Goal: Book appointment/travel/reservation

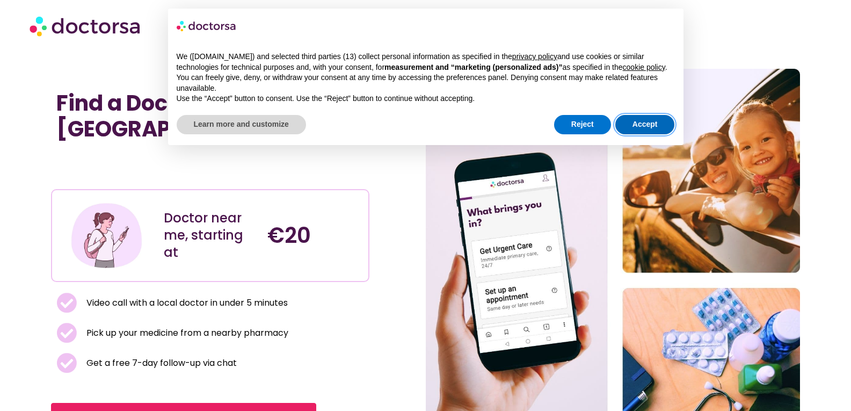
click at [631, 125] on button "Accept" at bounding box center [645, 124] width 60 height 19
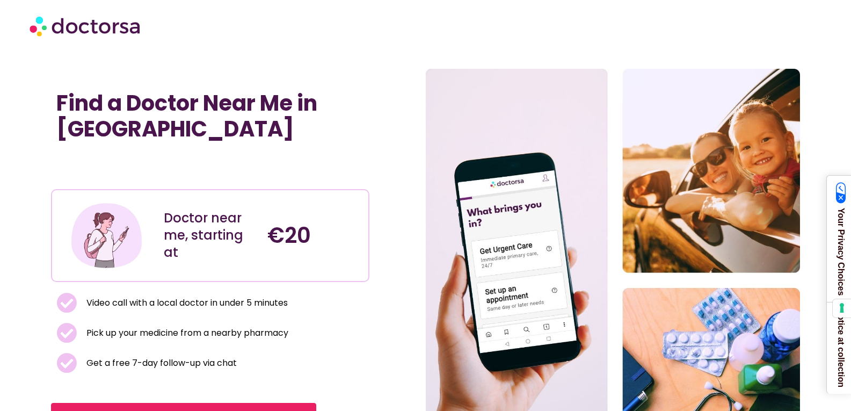
click at [266, 228] on div "€20" at bounding box center [314, 235] width 104 height 85
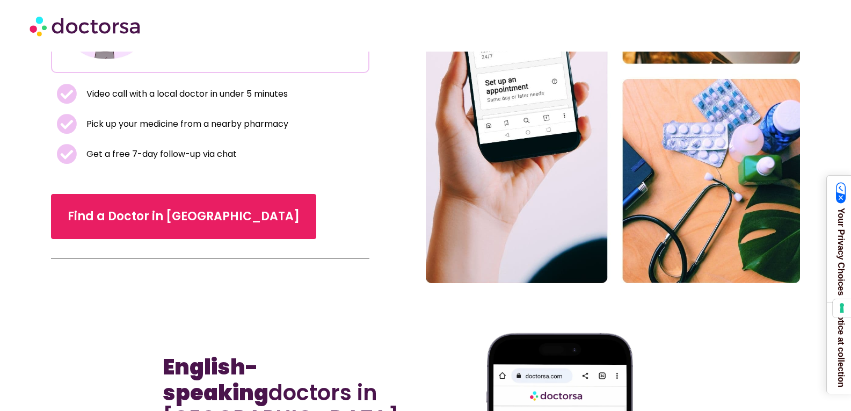
scroll to position [192, 0]
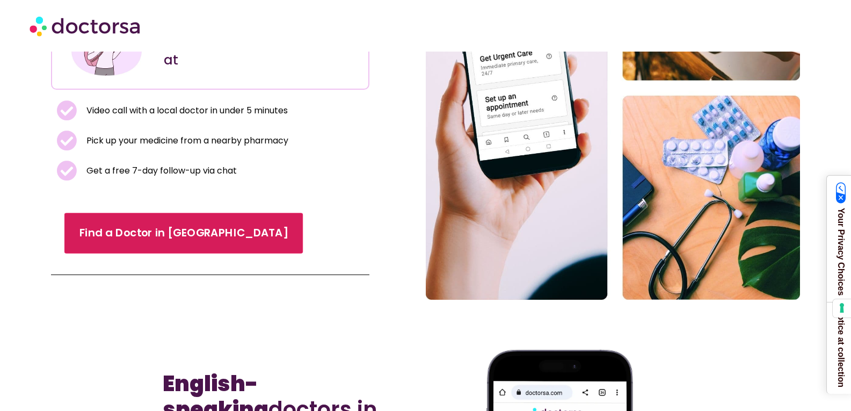
click at [190, 225] on span "Find a Doctor in [GEOGRAPHIC_DATA]" at bounding box center [183, 233] width 209 height 16
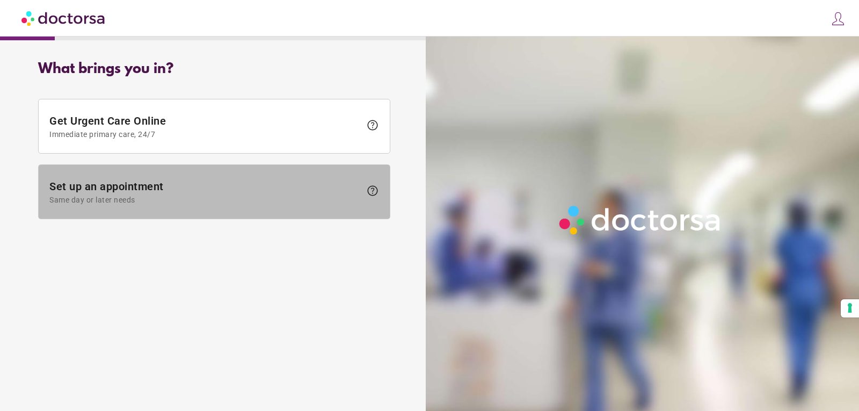
click at [186, 193] on span "Set up an appointment Same day or later needs" at bounding box center [204, 192] width 311 height 24
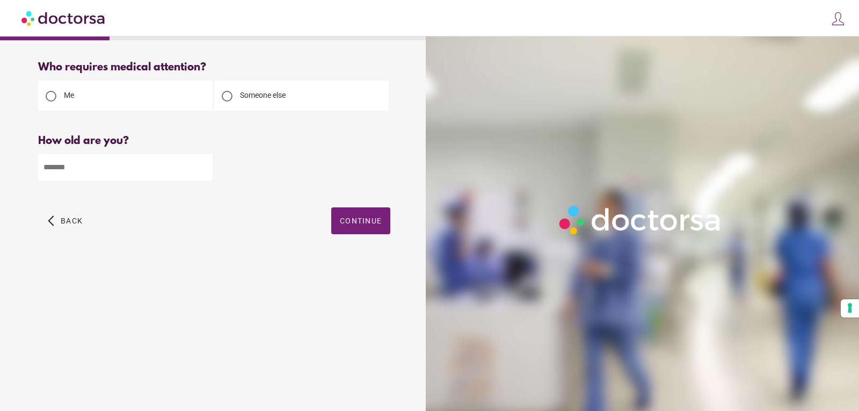
click at [204, 166] on input "*" at bounding box center [125, 167] width 174 height 26
type input "*"
click at [204, 166] on input "*" at bounding box center [125, 167] width 174 height 26
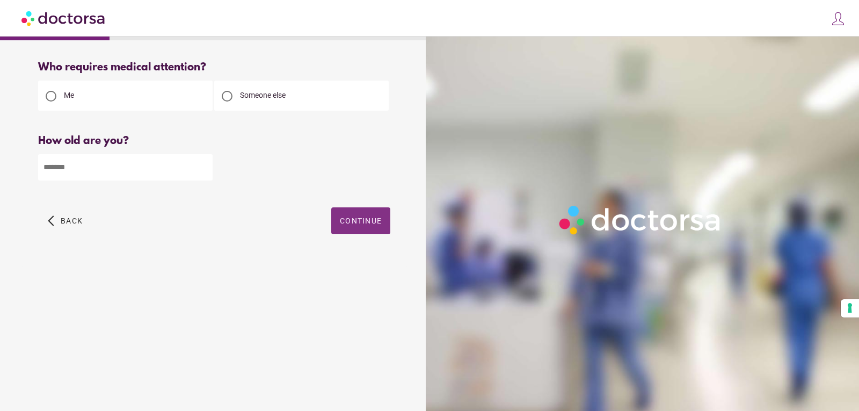
type input "**"
click at [349, 225] on span "Continue" at bounding box center [361, 220] width 42 height 9
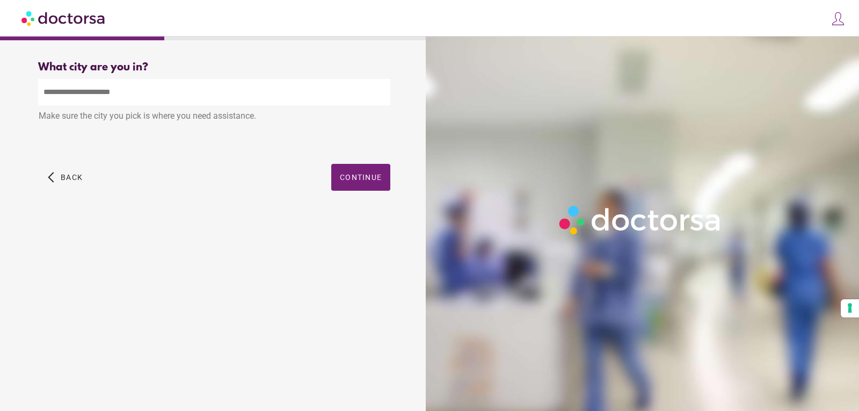
click at [122, 92] on input "text" at bounding box center [214, 92] width 352 height 26
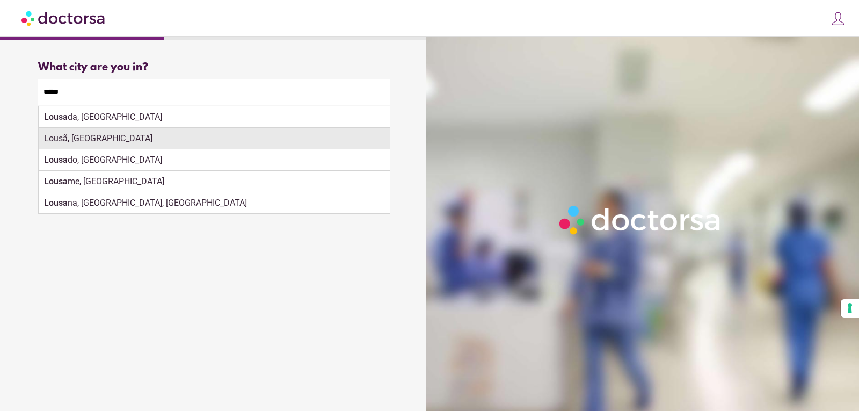
click at [113, 141] on div "Lousã, Portugal" at bounding box center [214, 138] width 351 height 21
type input "**********"
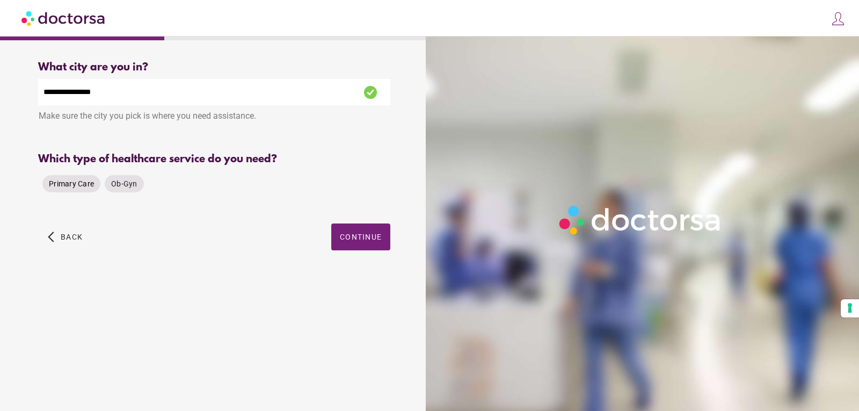
click at [80, 186] on span "Primary Care" at bounding box center [71, 183] width 45 height 9
